Goal: Book appointment/travel/reservation

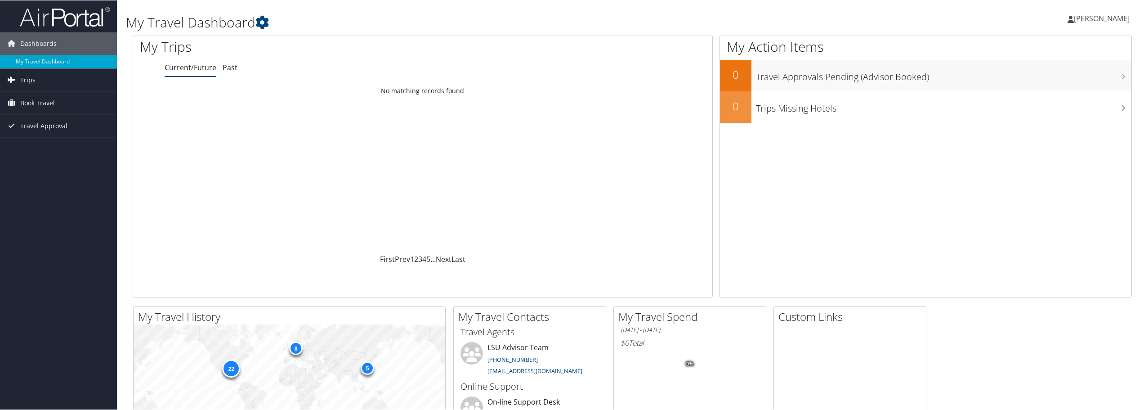
click at [40, 78] on link "Trips" at bounding box center [58, 79] width 117 height 22
click at [38, 99] on link "Current/Future Trips" at bounding box center [58, 97] width 117 height 13
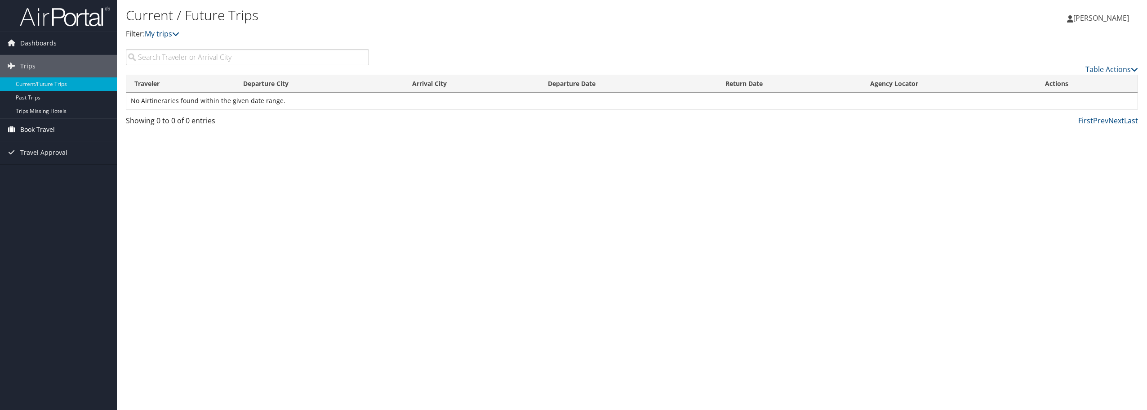
click at [31, 125] on span "Book Travel" at bounding box center [37, 129] width 35 height 22
click at [41, 157] on link "Book/Manage Online Trips" at bounding box center [58, 160] width 117 height 13
